Goal: Task Accomplishment & Management: Use online tool/utility

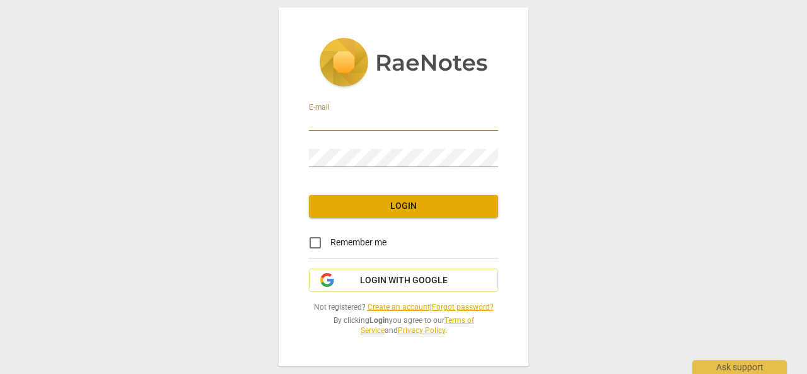
click at [376, 119] on input "email" at bounding box center [403, 122] width 189 height 18
type input "[PERSON_NAME][EMAIL_ADDRESS][PERSON_NAME][DOMAIN_NAME]"
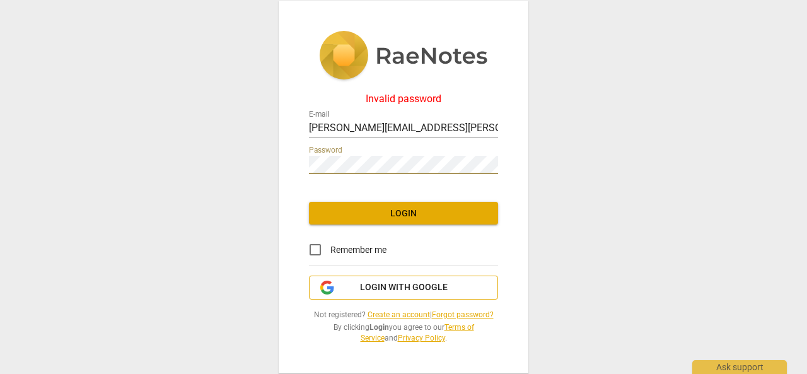
click at [417, 292] on span "Login with Google" at bounding box center [404, 287] width 88 height 13
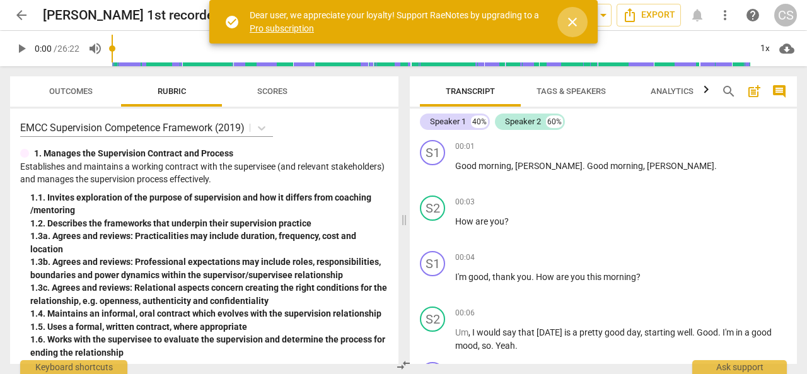
click at [571, 27] on span "close" at bounding box center [572, 21] width 15 height 15
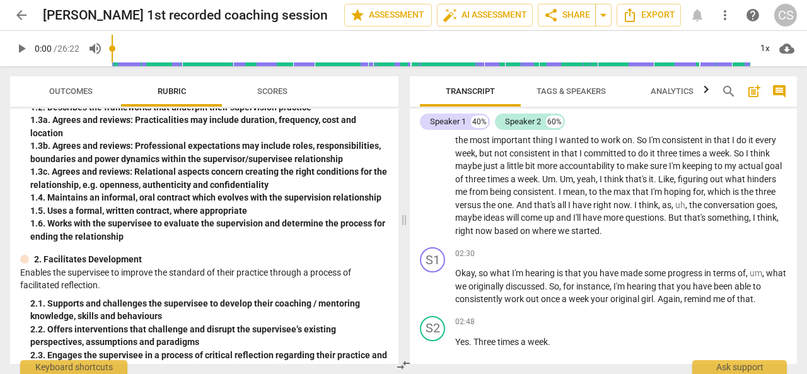
scroll to position [599, 0]
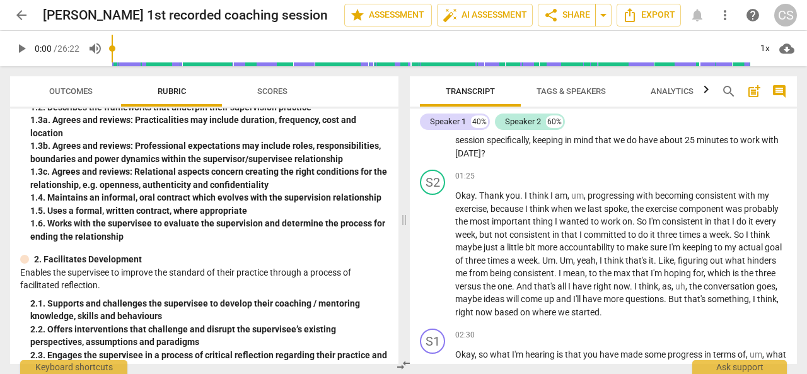
click at [513, 273] on span "being" at bounding box center [501, 273] width 23 height 10
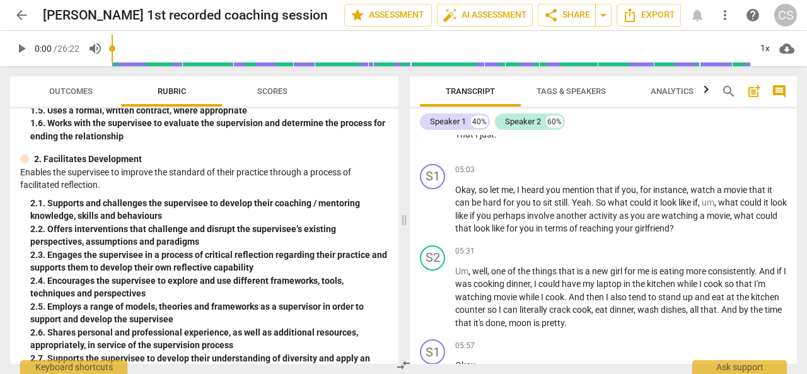
scroll to position [217, 0]
click at [29, 20] on span "arrow_back" at bounding box center [21, 15] width 23 height 15
